Goal: Navigation & Orientation: Understand site structure

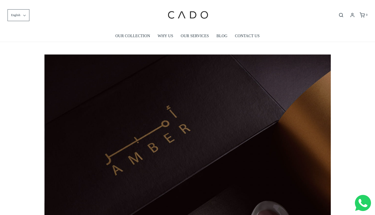
scroll to position [0, 286]
click at [163, 36] on link "WHY US" at bounding box center [166, 36] width 16 height 12
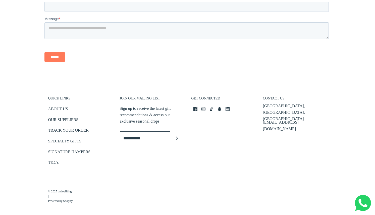
scroll to position [707, 0]
click at [228, 108] on icon "LinkedIn icon" at bounding box center [228, 110] width 4 height 4
click at [65, 106] on link "ABOUT US" at bounding box center [58, 110] width 20 height 8
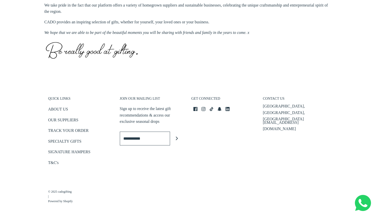
scroll to position [248, 0]
click at [64, 120] on link "OUR SUPPLIERS" at bounding box center [63, 121] width 30 height 8
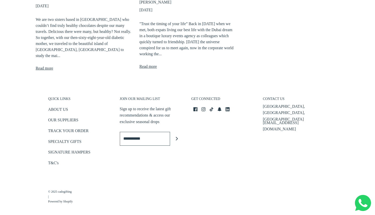
scroll to position [214, 0]
click at [205, 108] on icon "Instagram icon" at bounding box center [204, 110] width 4 height 4
